Goal: Check status: Check status

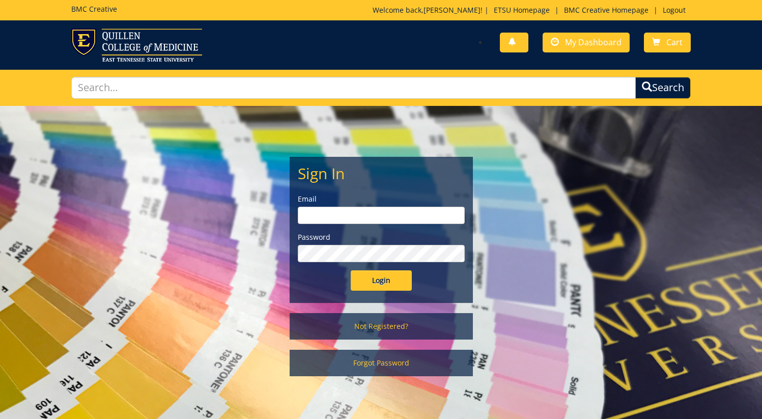
click at [360, 220] on input "email" at bounding box center [381, 215] width 167 height 17
click at [347, 221] on input "email" at bounding box center [381, 215] width 167 height 17
type input "ormsbyj@etsu.edu"
click at [376, 276] on input "Login" at bounding box center [381, 280] width 61 height 20
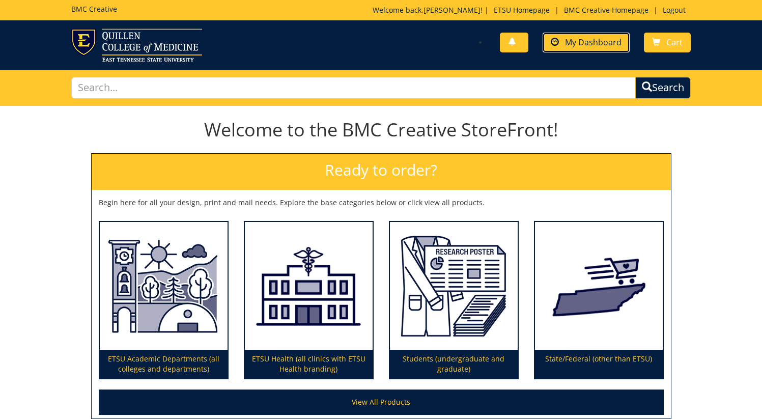
click at [575, 37] on span "My Dashboard" at bounding box center [593, 42] width 56 height 11
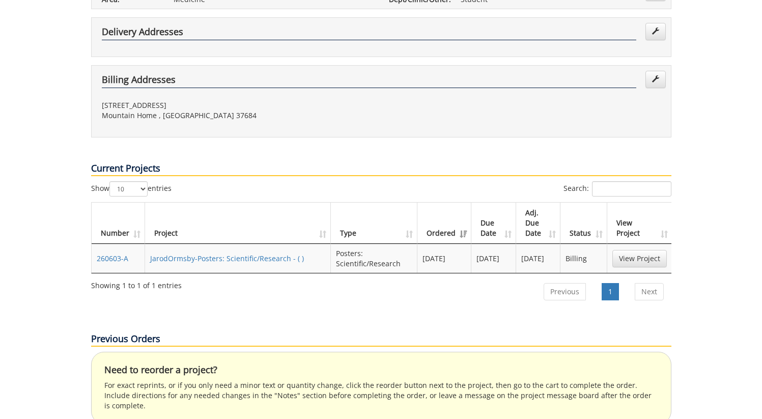
scroll to position [307, 0]
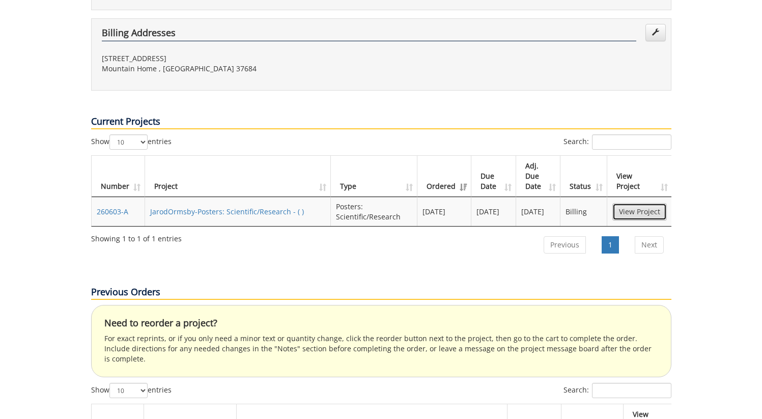
click at [614, 203] on link "View Project" at bounding box center [639, 211] width 54 height 17
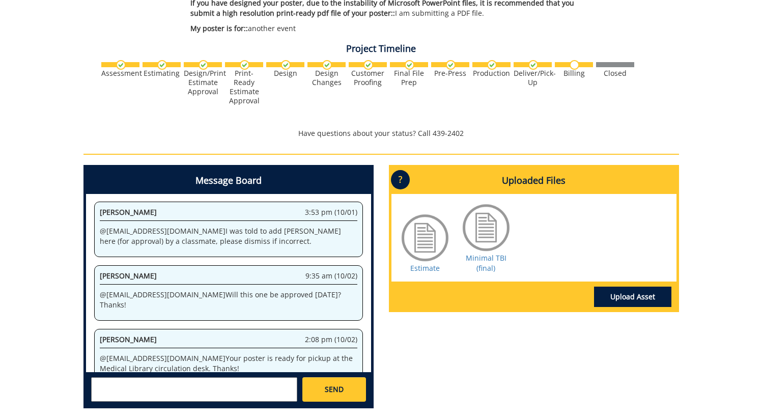
scroll to position [332, 0]
